Goal: Task Accomplishment & Management: Manage account settings

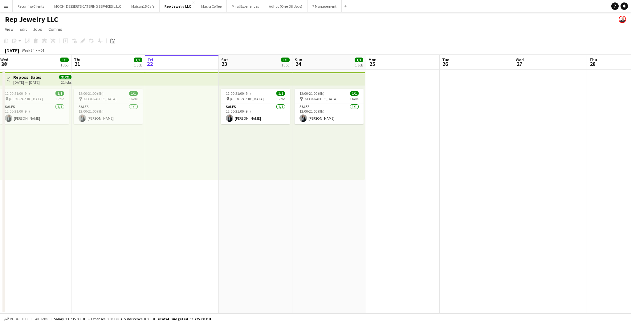
scroll to position [0, 142]
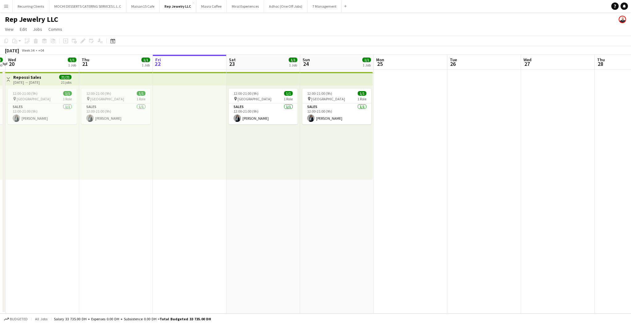
click at [244, 77] on app-top-bar at bounding box center [263, 79] width 74 height 14
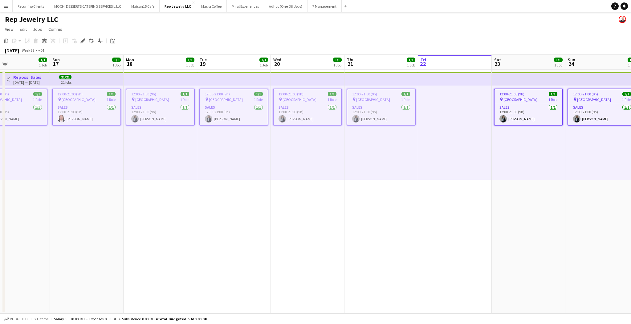
scroll to position [0, 250]
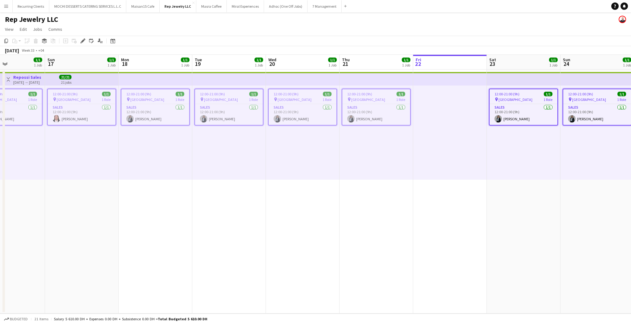
click at [234, 78] on app-top-bar at bounding box center [229, 79] width 74 height 14
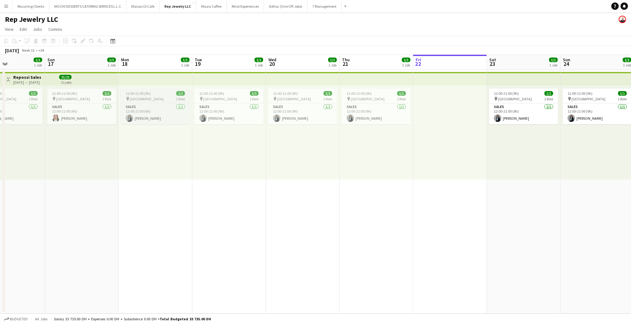
click at [150, 91] on span "12:00-21:00 (9h)" at bounding box center [138, 93] width 25 height 5
click at [231, 92] on div "12:00-21:00 (9h) 1/1" at bounding box center [228, 93] width 69 height 5
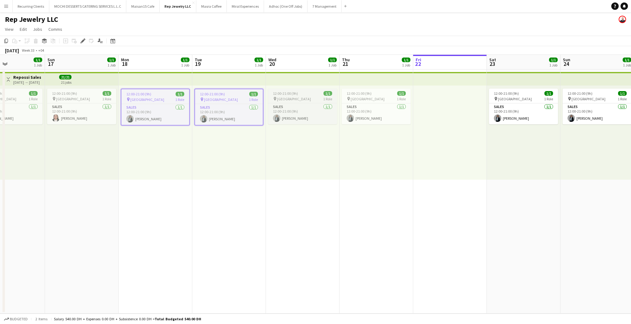
click at [289, 92] on span "12:00-21:00 (9h)" at bounding box center [285, 93] width 25 height 5
click at [361, 93] on span "12:00-21:00 (9h)" at bounding box center [359, 93] width 25 height 5
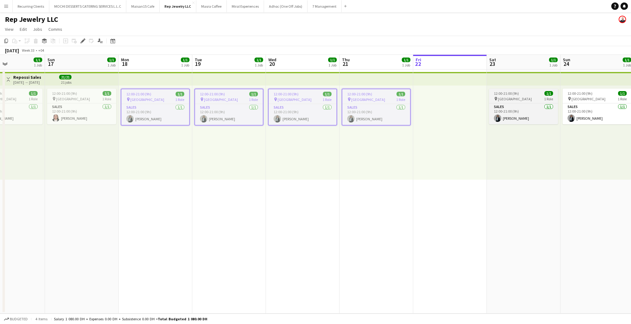
click at [501, 94] on span "12:00-21:00 (9h)" at bounding box center [506, 93] width 25 height 5
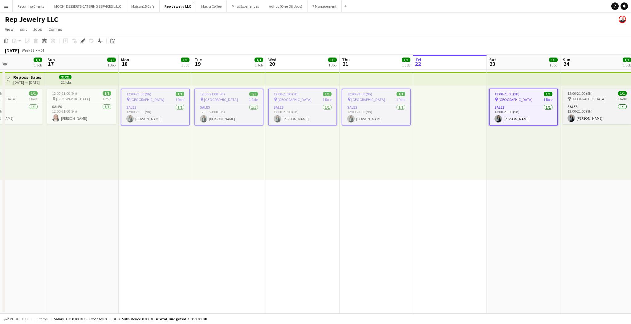
click at [593, 95] on div "12:00-21:00 (9h) 1/1" at bounding box center [597, 93] width 69 height 5
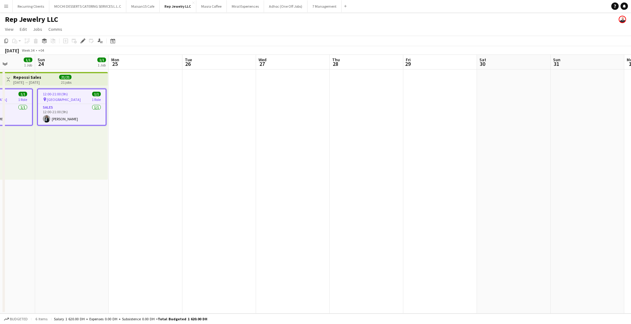
scroll to position [0, 261]
click at [164, 95] on app-date-cell at bounding box center [144, 192] width 74 height 244
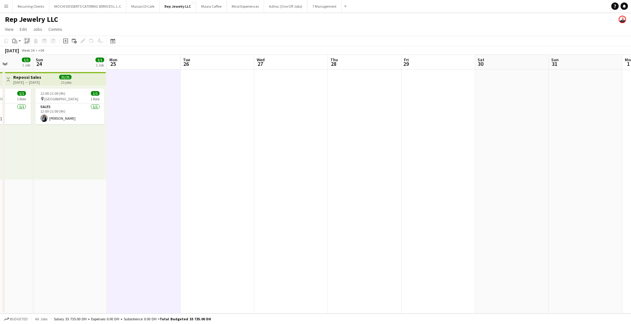
click at [30, 42] on div "Paste linked Job" at bounding box center [26, 40] width 7 height 7
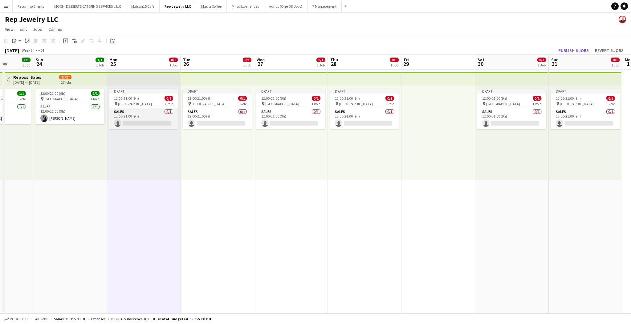
click at [134, 122] on app-card-role "Sales 0/1 12:00-21:00 (9h) single-neutral-actions" at bounding box center [143, 118] width 69 height 21
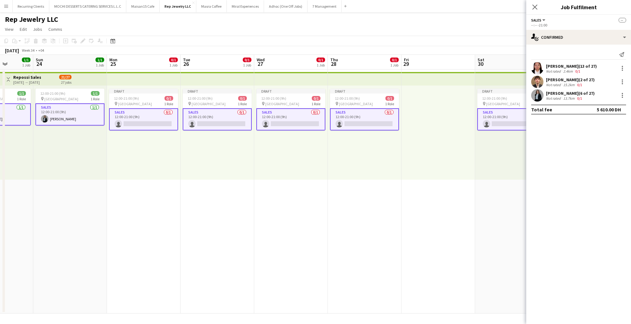
click at [150, 115] on app-card-role "Sales 0/1 12:00-21:00 (9h) single-neutral-actions" at bounding box center [143, 119] width 69 height 22
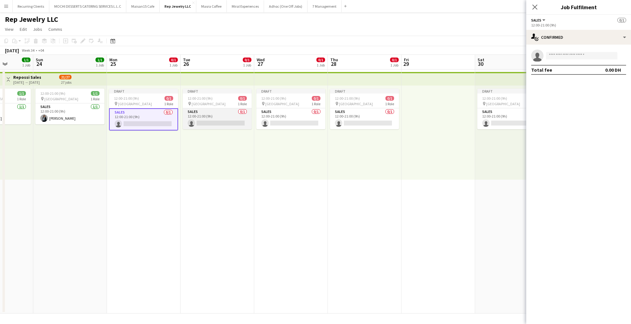
click at [213, 119] on app-card-role "Sales 0/1 12:00-21:00 (9h) single-neutral-actions" at bounding box center [217, 118] width 69 height 21
click at [278, 117] on app-card-role "Sales 0/1 12:00-21:00 (9h) single-neutral-actions" at bounding box center [290, 118] width 69 height 21
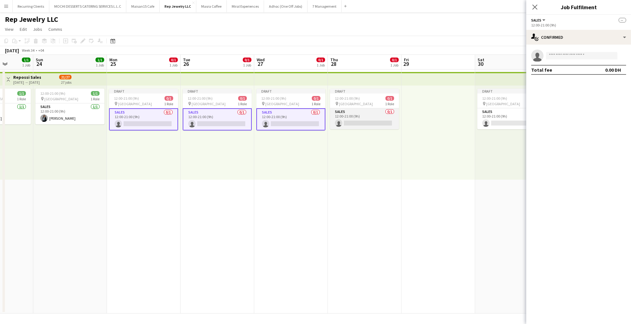
click at [356, 117] on app-card-role "Sales 0/1 12:00-21:00 (9h) single-neutral-actions" at bounding box center [364, 118] width 69 height 21
click at [506, 121] on app-card-role "Sales 0/1 12:00-21:00 (9h) single-neutral-actions" at bounding box center [511, 118] width 69 height 21
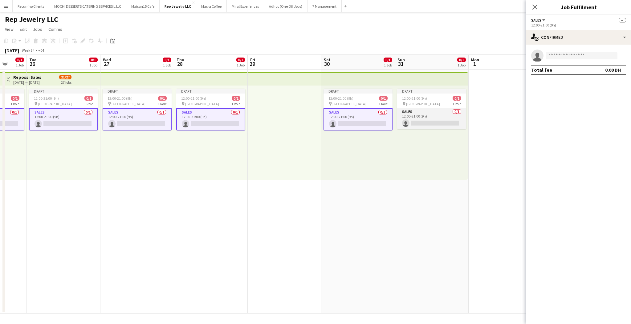
scroll to position [0, 273]
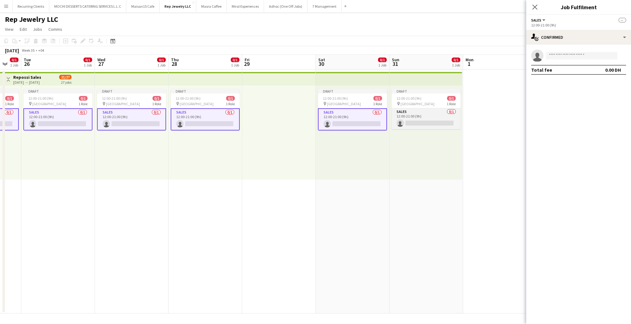
click at [455, 119] on app-card-role "Sales 0/1 12:00-21:00 (9h) single-neutral-actions" at bounding box center [426, 118] width 69 height 21
click at [553, 52] on input at bounding box center [581, 55] width 71 height 7
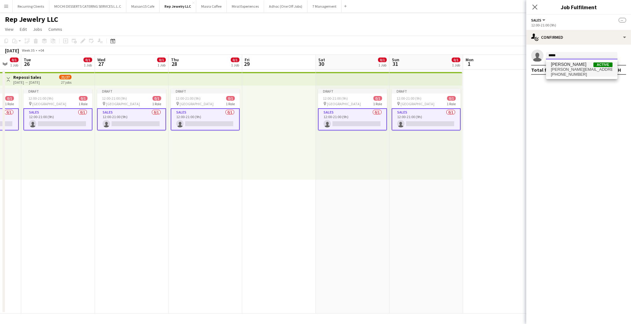
type input "*****"
click at [568, 69] on span "[PERSON_NAME][EMAIL_ADDRESS][PERSON_NAME][DOMAIN_NAME]" at bounding box center [582, 69] width 62 height 5
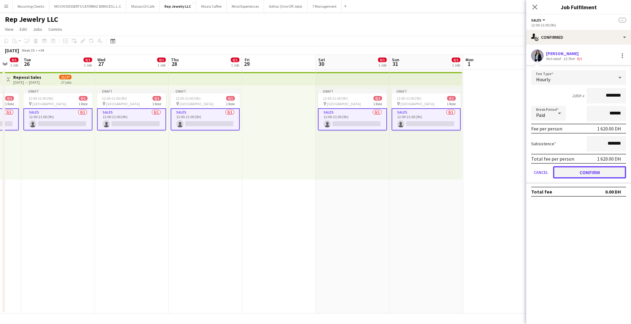
click at [576, 176] on button "Confirm" at bounding box center [589, 172] width 73 height 12
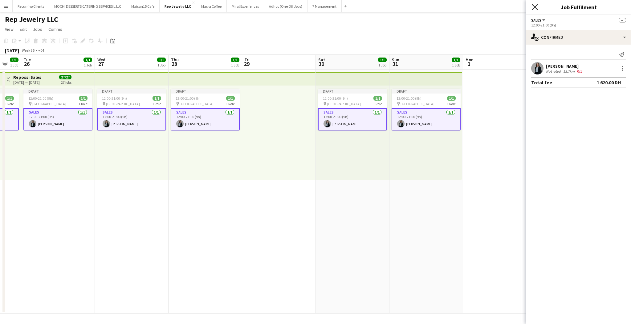
click at [536, 8] on icon at bounding box center [535, 7] width 6 height 6
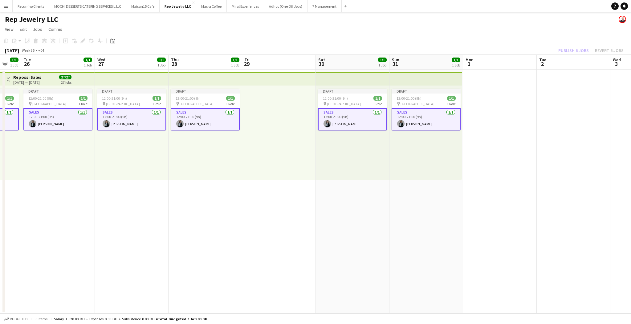
click at [562, 101] on app-date-cell at bounding box center [574, 192] width 74 height 244
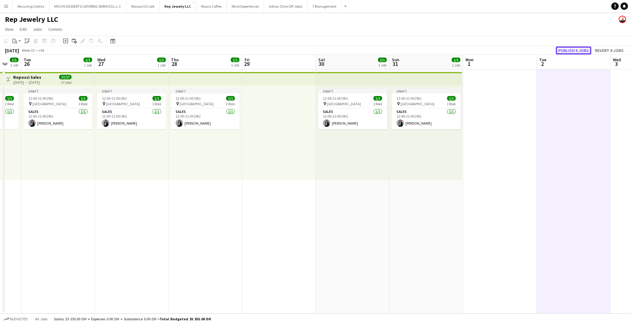
click at [567, 48] on button "Publish 6 jobs" at bounding box center [573, 51] width 35 height 8
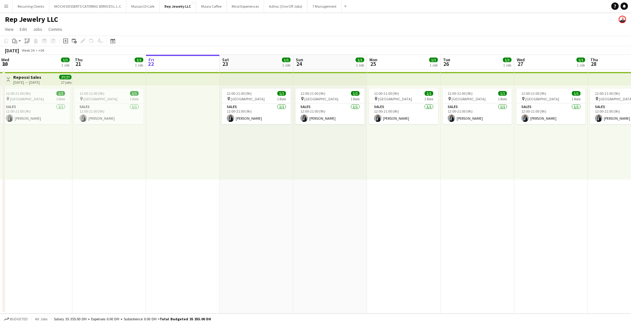
scroll to position [0, 143]
